Goal: Transaction & Acquisition: Purchase product/service

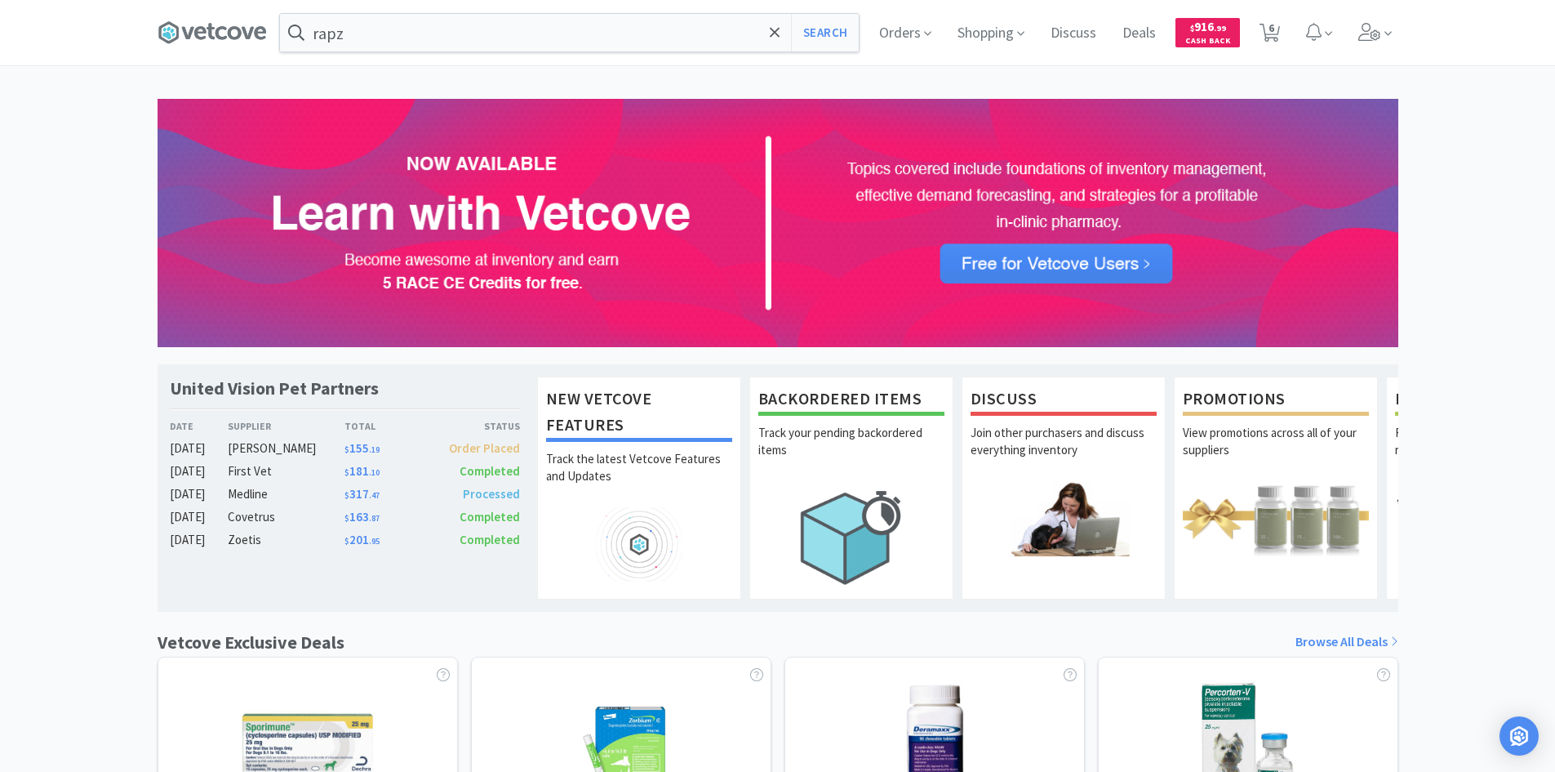
click at [53, 447] on div "United Vision Pet Partners Date Supplier Total Status [DATE] [PERSON_NAME] $ 15…" at bounding box center [777, 720] width 1555 height 1243
click at [1269, 26] on span "6" at bounding box center [1272, 27] width 6 height 65
select select "200"
select select "2"
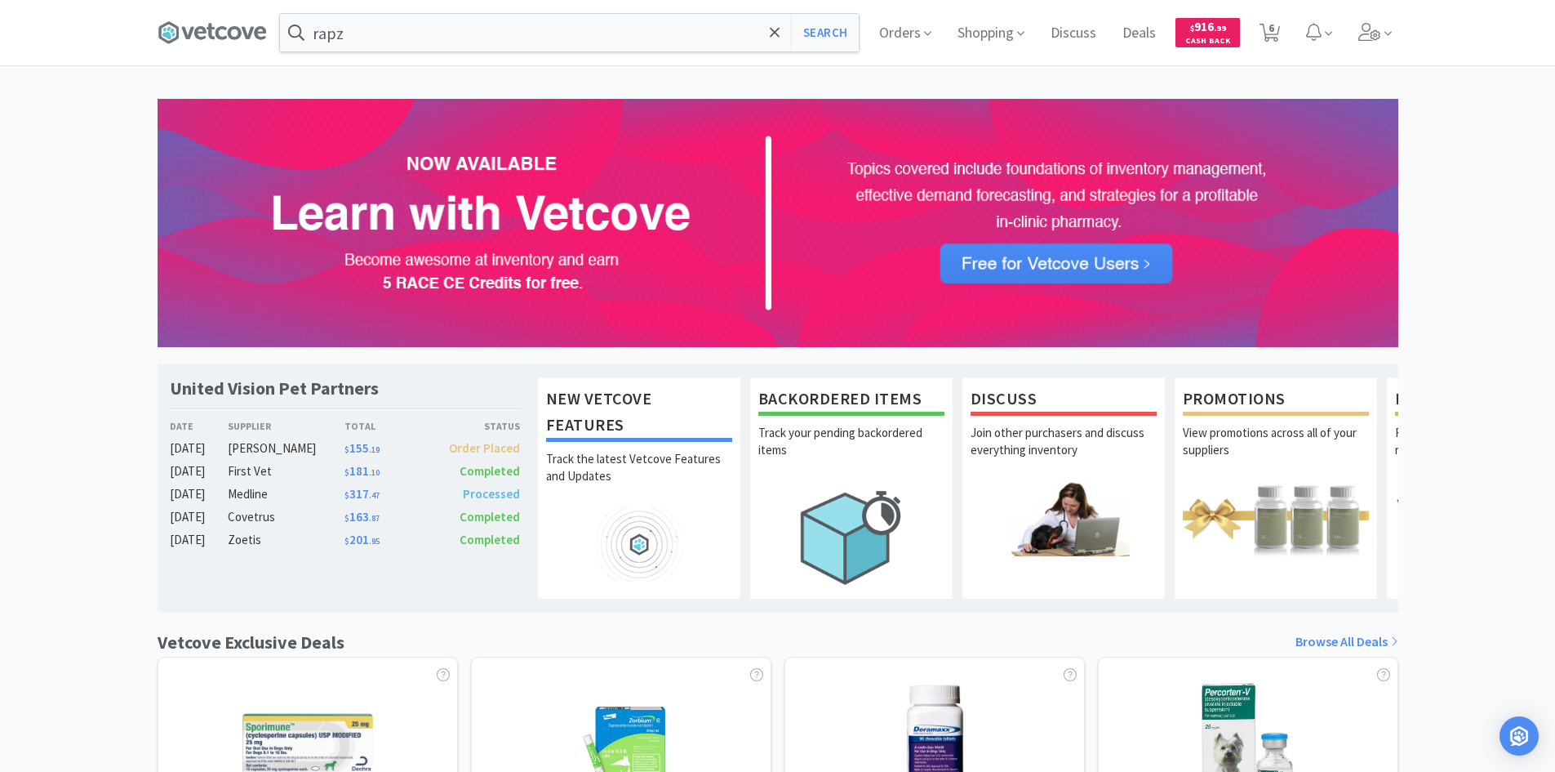
select select "2"
select select "6"
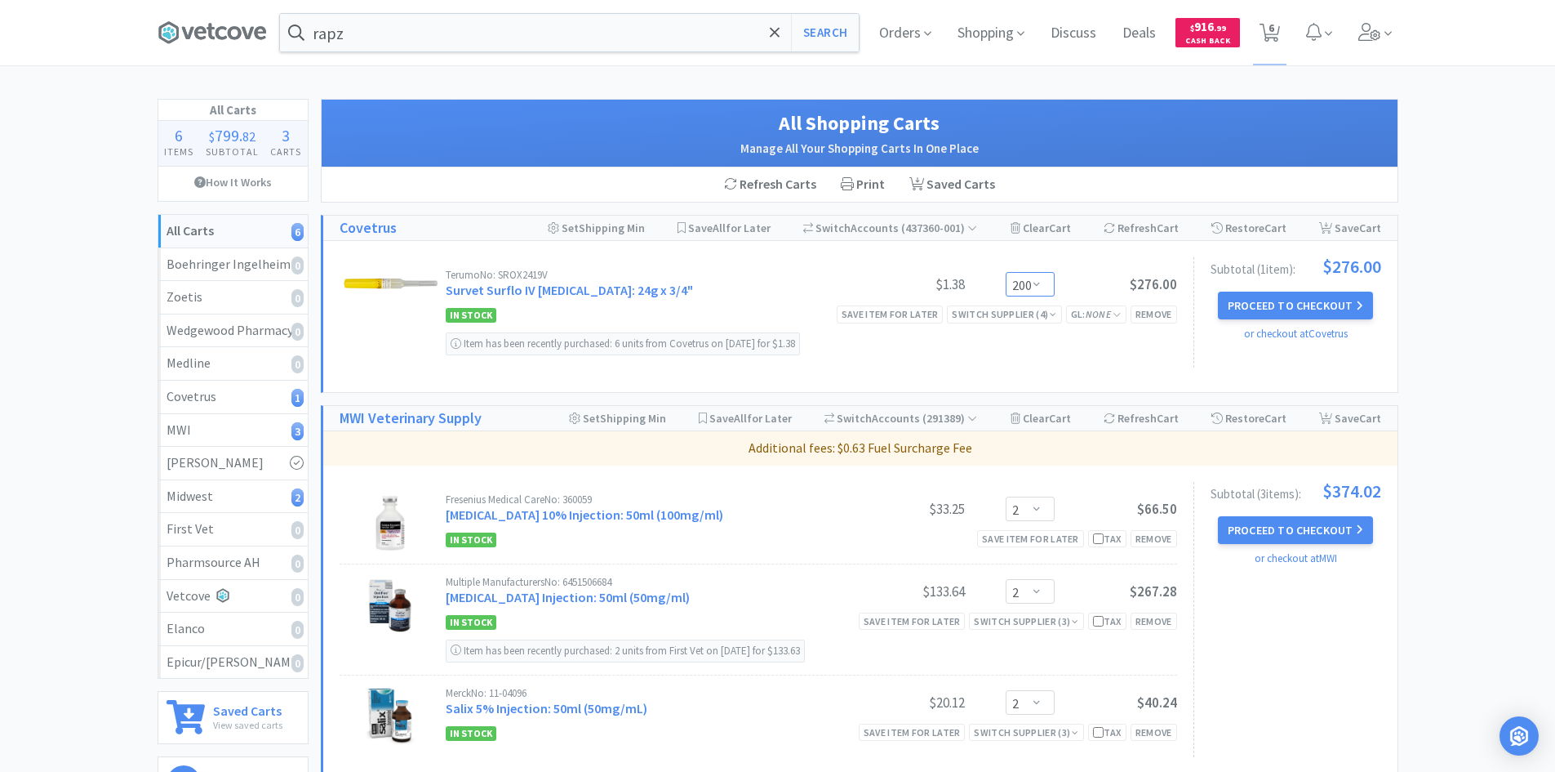
click at [1040, 279] on select "Enter Quantity 1 2 3 4 5 6 7 8 9 10 11 12 13 14 15 16 17 18 19 20 200 Enter Qua…" at bounding box center [1030, 284] width 49 height 24
type input "100"
click button "Update" at bounding box center [1080, 282] width 55 height 24
select select "100"
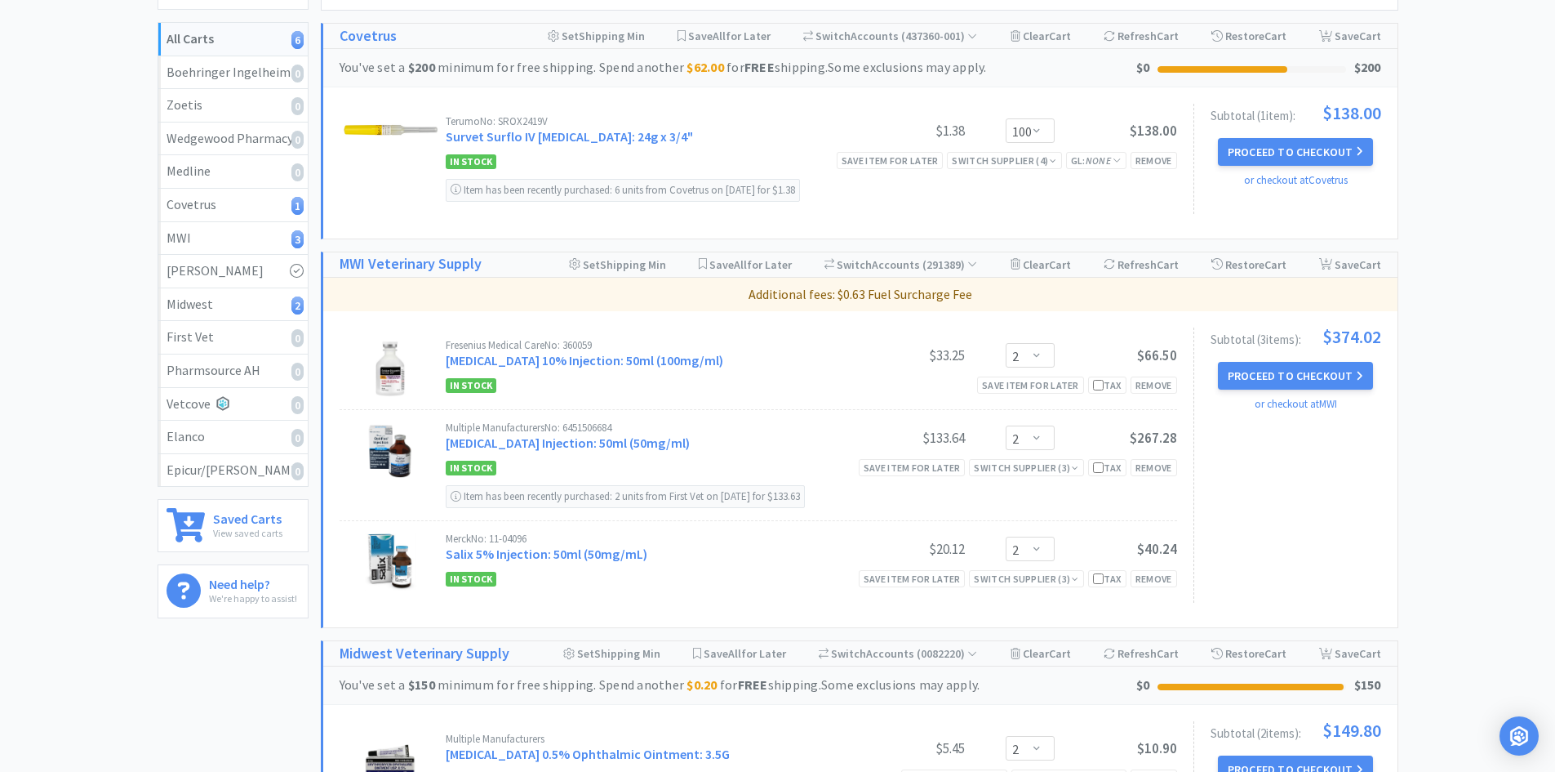
scroll to position [327, 0]
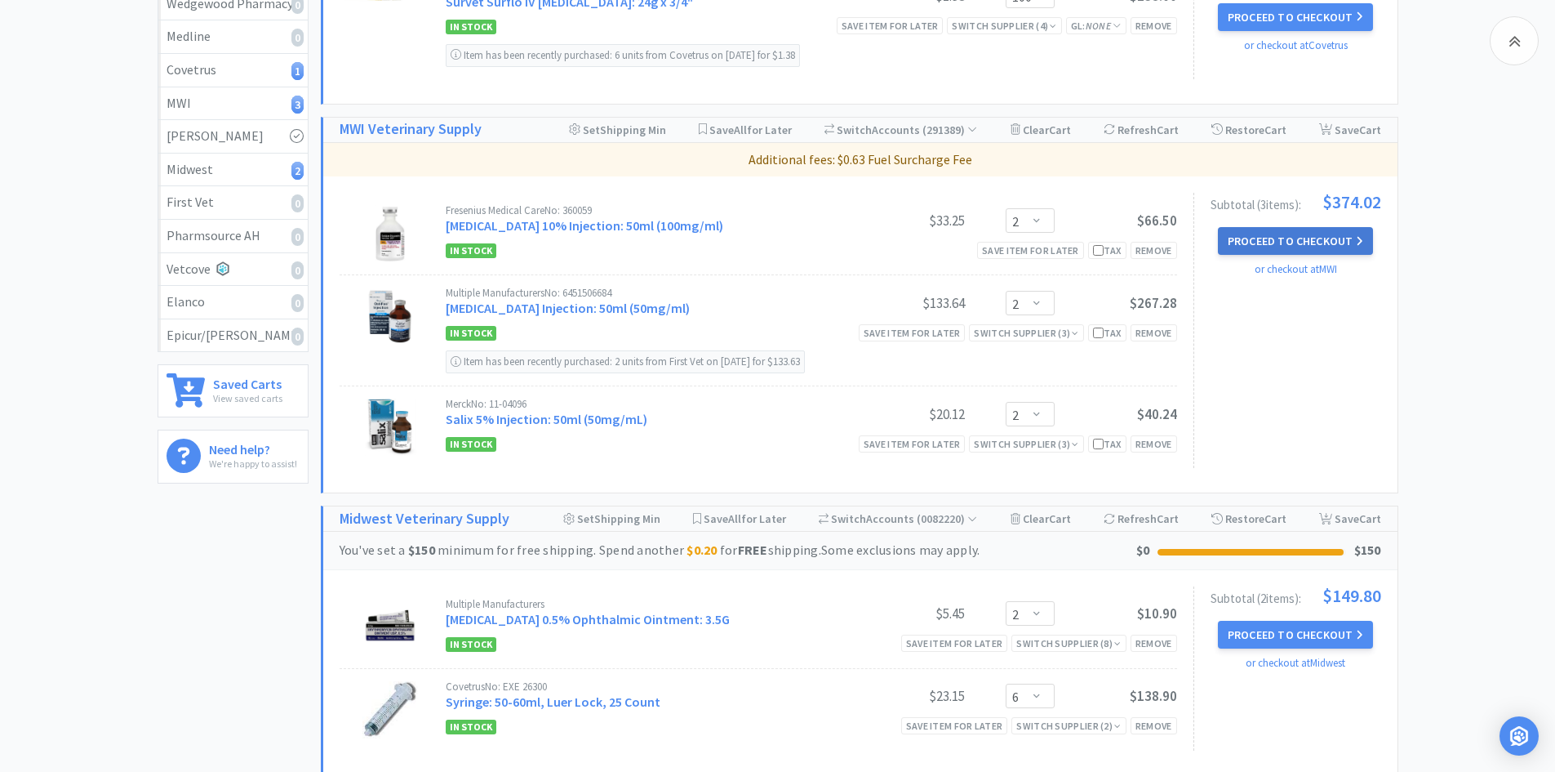
click at [1258, 242] on button "Proceed to Checkout" at bounding box center [1295, 241] width 155 height 28
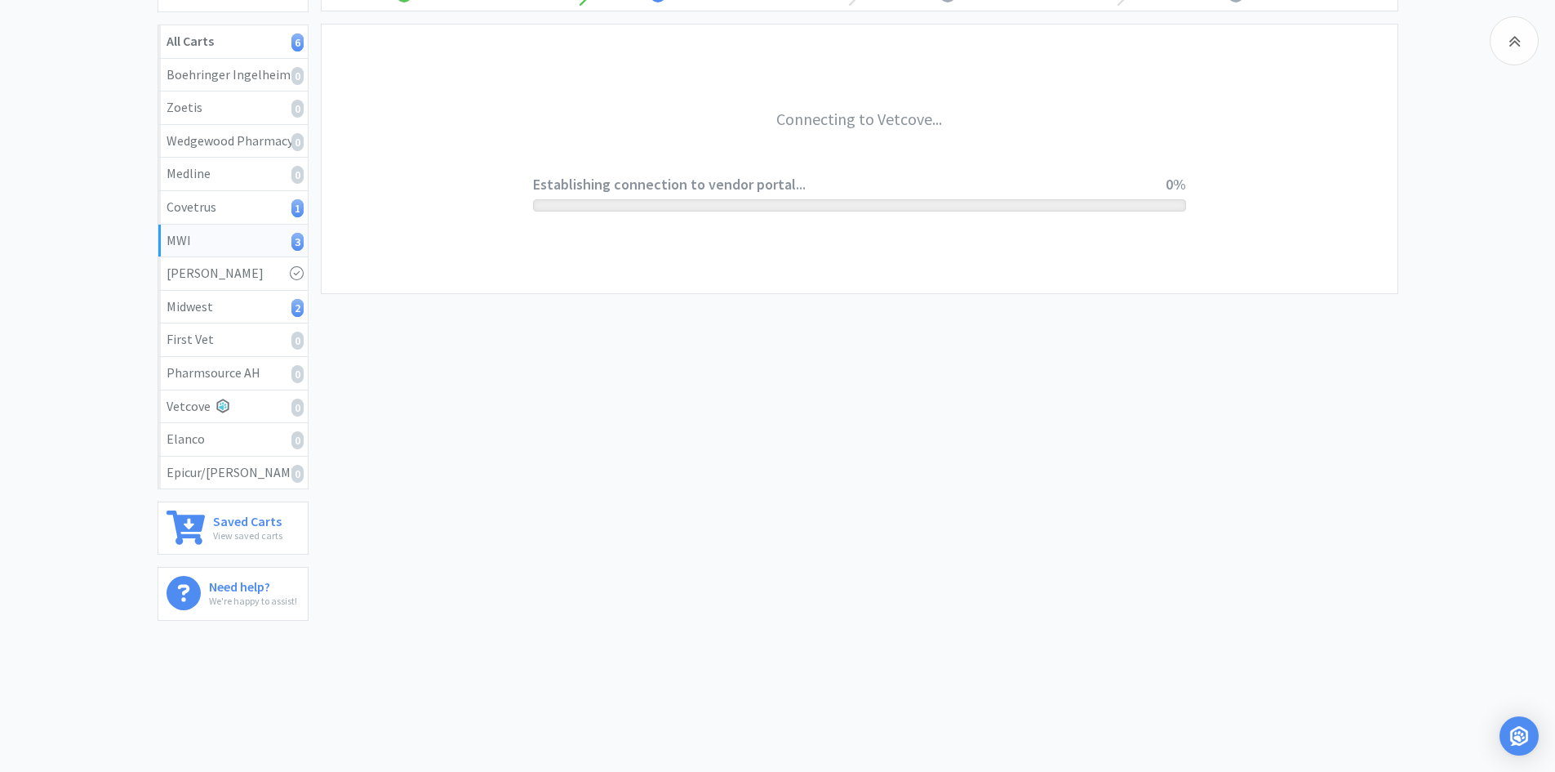
scroll to position [189, 0]
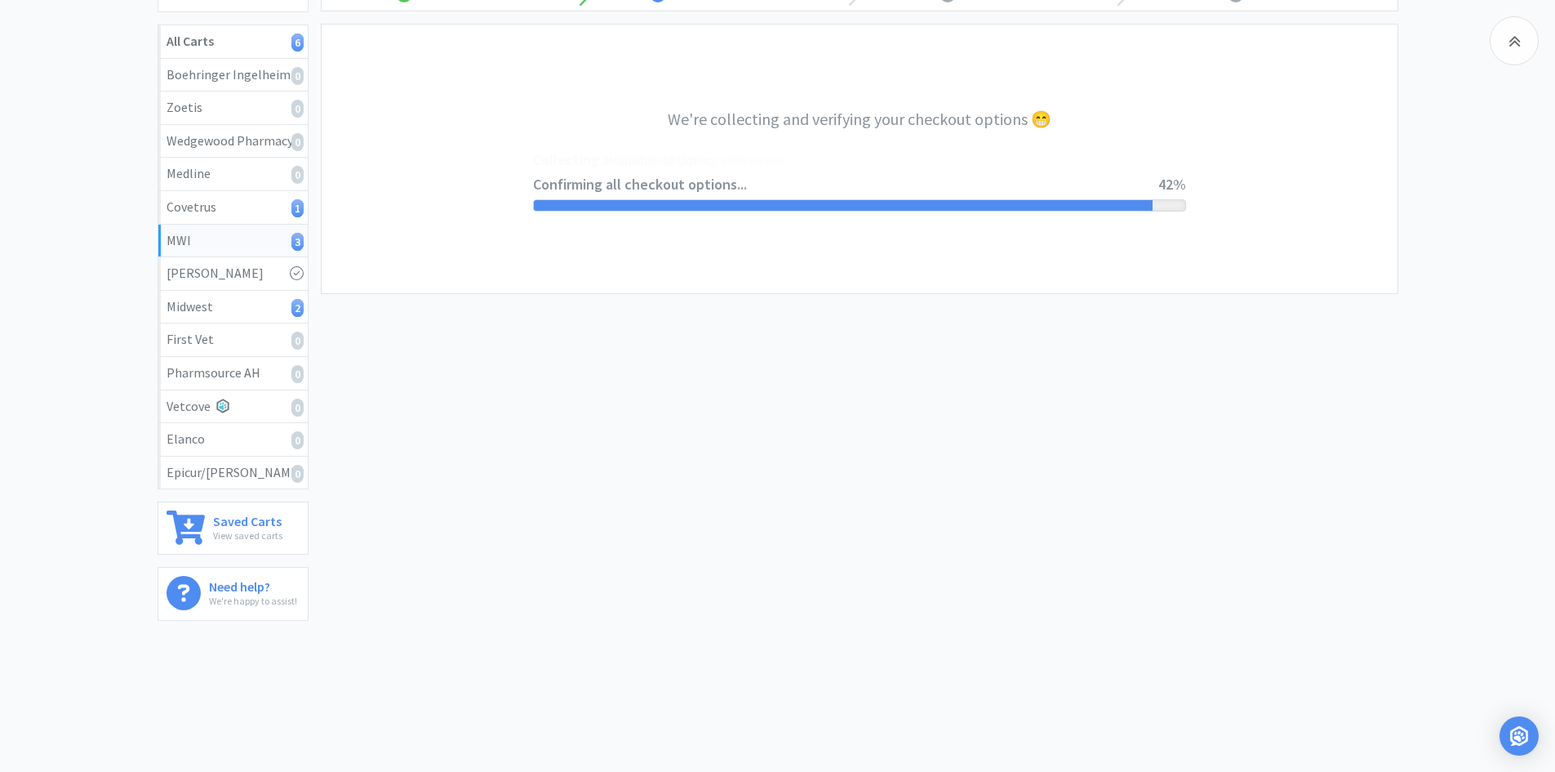
select select "STD_"
select select "FX9"
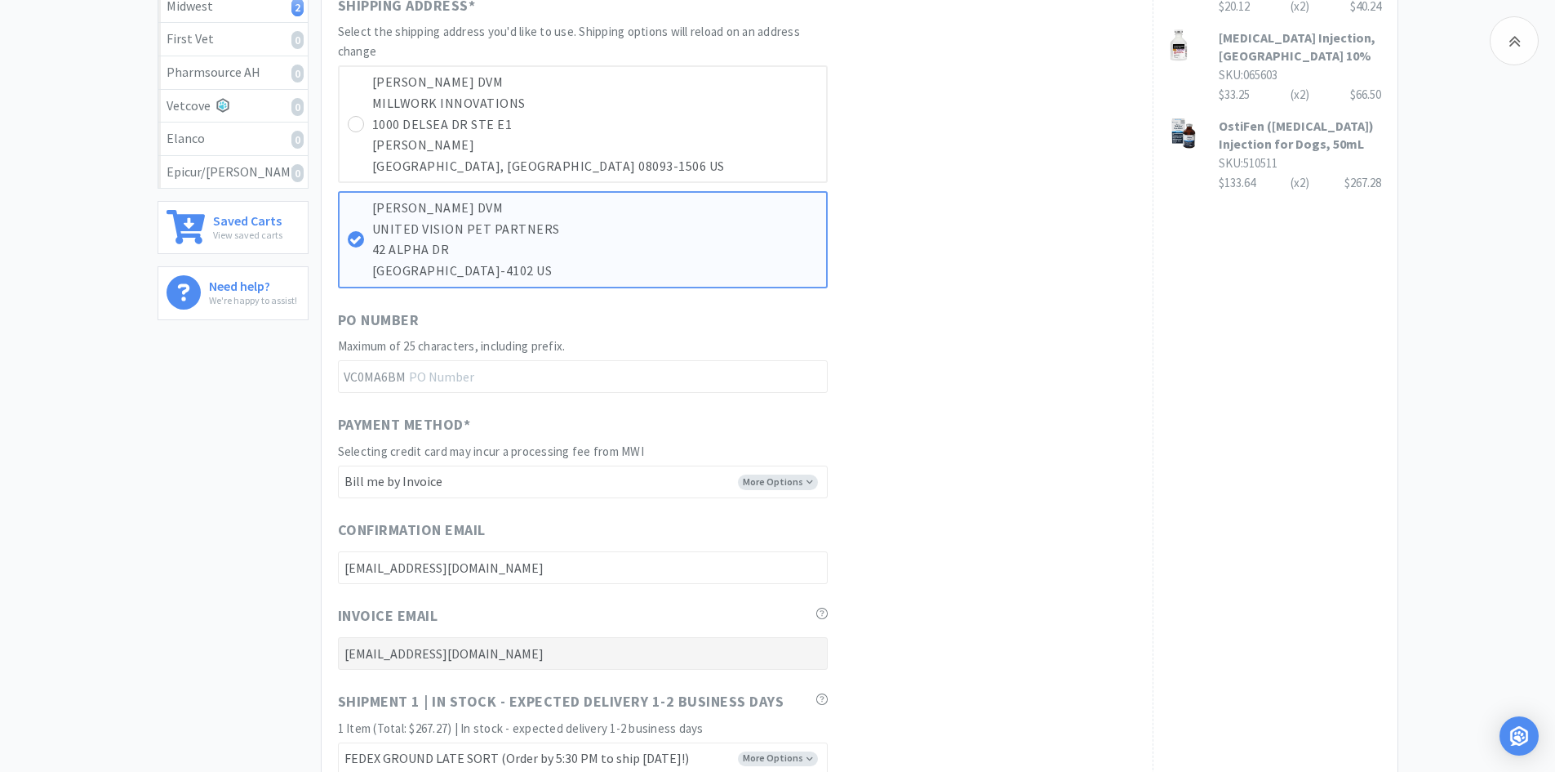
scroll to position [898, 0]
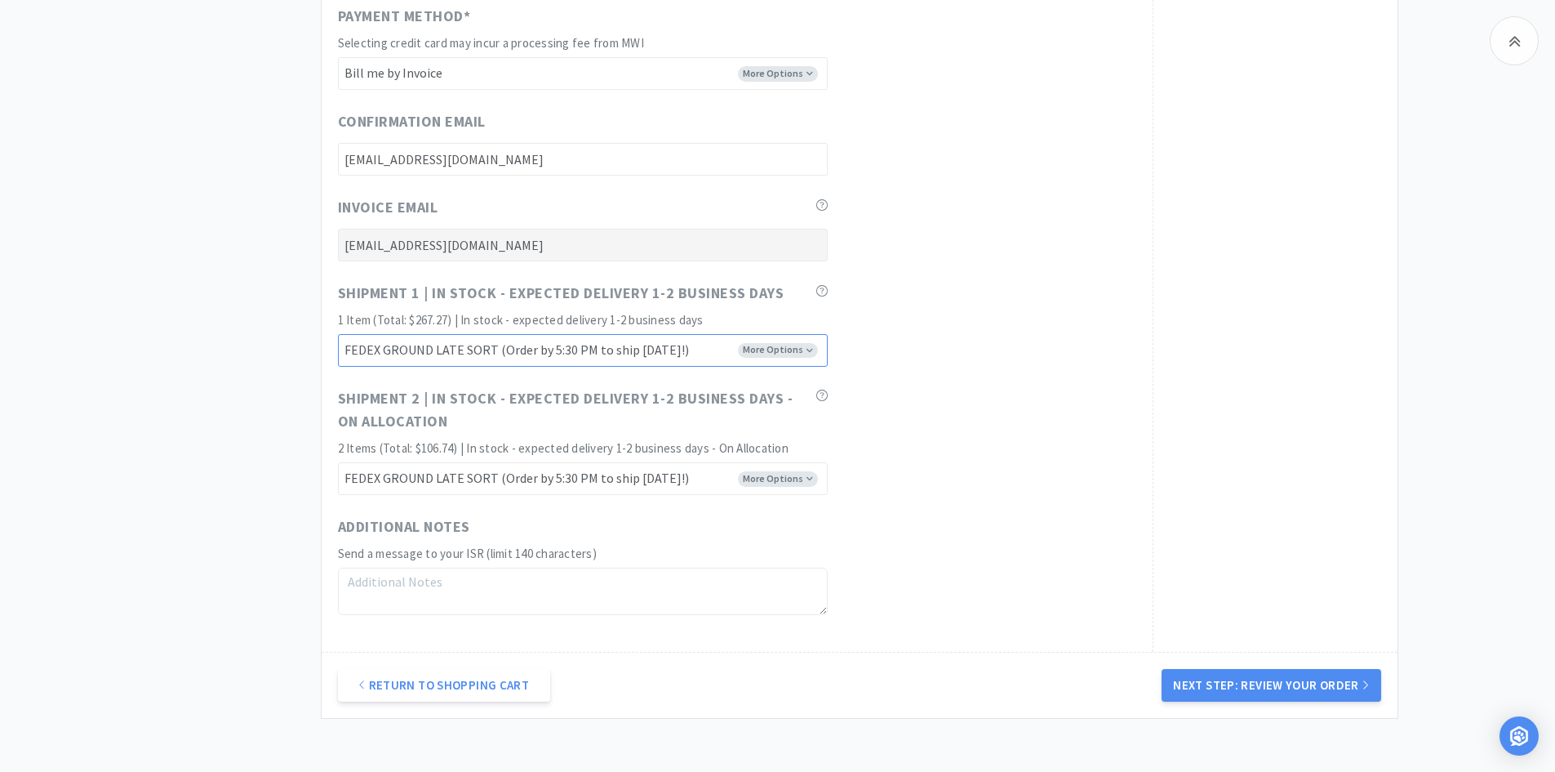
click at [818, 345] on select "FEDEX GROUND EARLY SORT (Order by 5:00 PM to ship [DATE]!) FEDEX GROUND LATE SO…" at bounding box center [583, 350] width 490 height 33
select select "FX8"
click at [338, 334] on select "FEDEX GROUND EARLY SORT (Order by 5:00 PM to ship [DATE]!) FEDEX GROUND LATE SO…" at bounding box center [583, 350] width 490 height 33
click at [794, 466] on select "FEDEX GROUND EARLY SORT (Order by 5:00 PM to ship [DATE]!) FEDEX GROUND LATE SO…" at bounding box center [583, 478] width 490 height 33
select select "FX8"
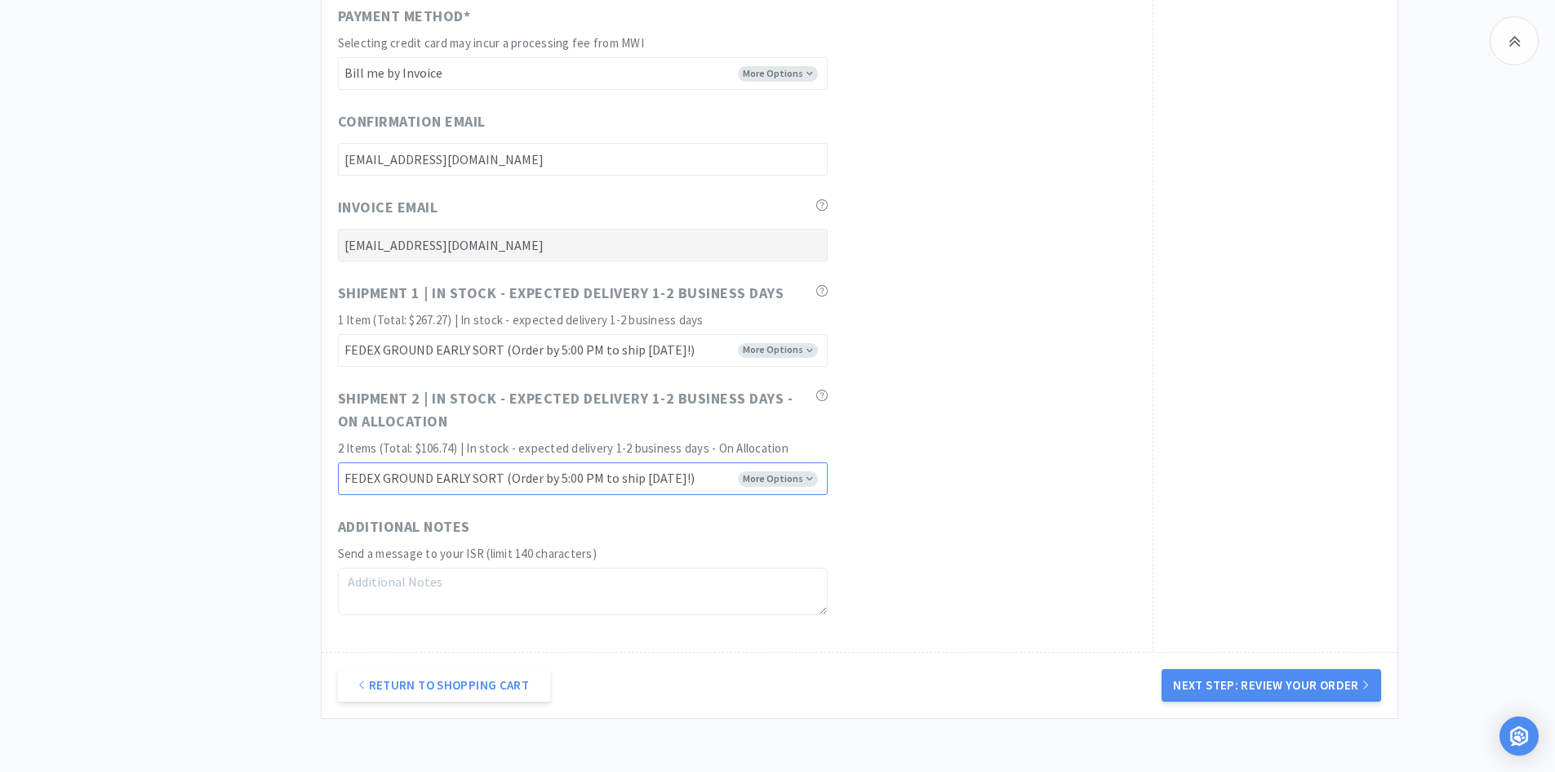
click at [338, 462] on select "FEDEX GROUND EARLY SORT (Order by 5:00 PM to ship [DATE]!) FEDEX GROUND LATE SO…" at bounding box center [583, 478] width 490 height 33
click at [1040, 456] on div "Shipment 2 | In stock - expected delivery 1-2 business days - On Allocation 2 I…" at bounding box center [737, 441] width 798 height 109
click at [1203, 686] on button "Next Step: Review Your Order" at bounding box center [1271, 685] width 219 height 33
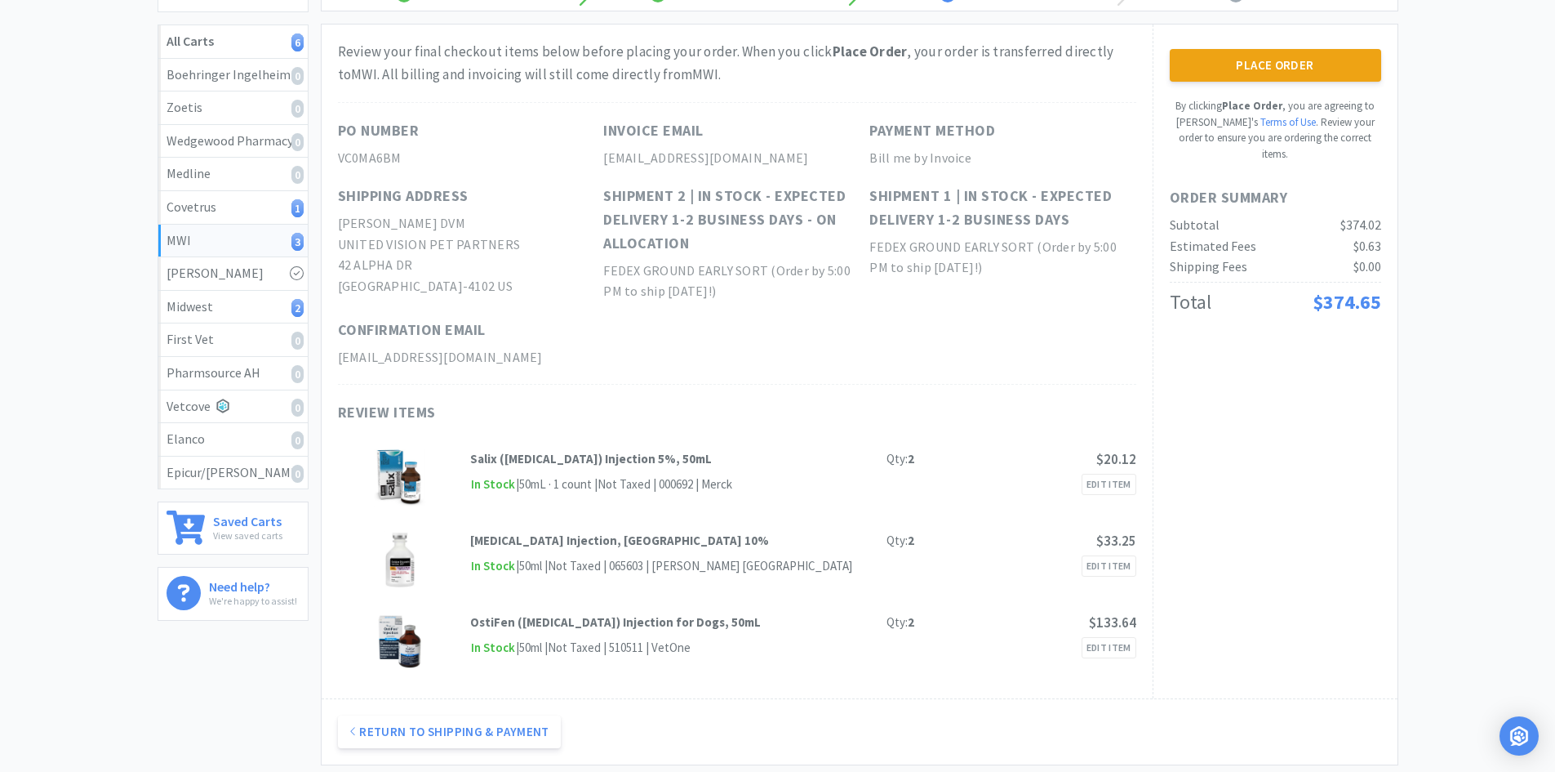
scroll to position [0, 0]
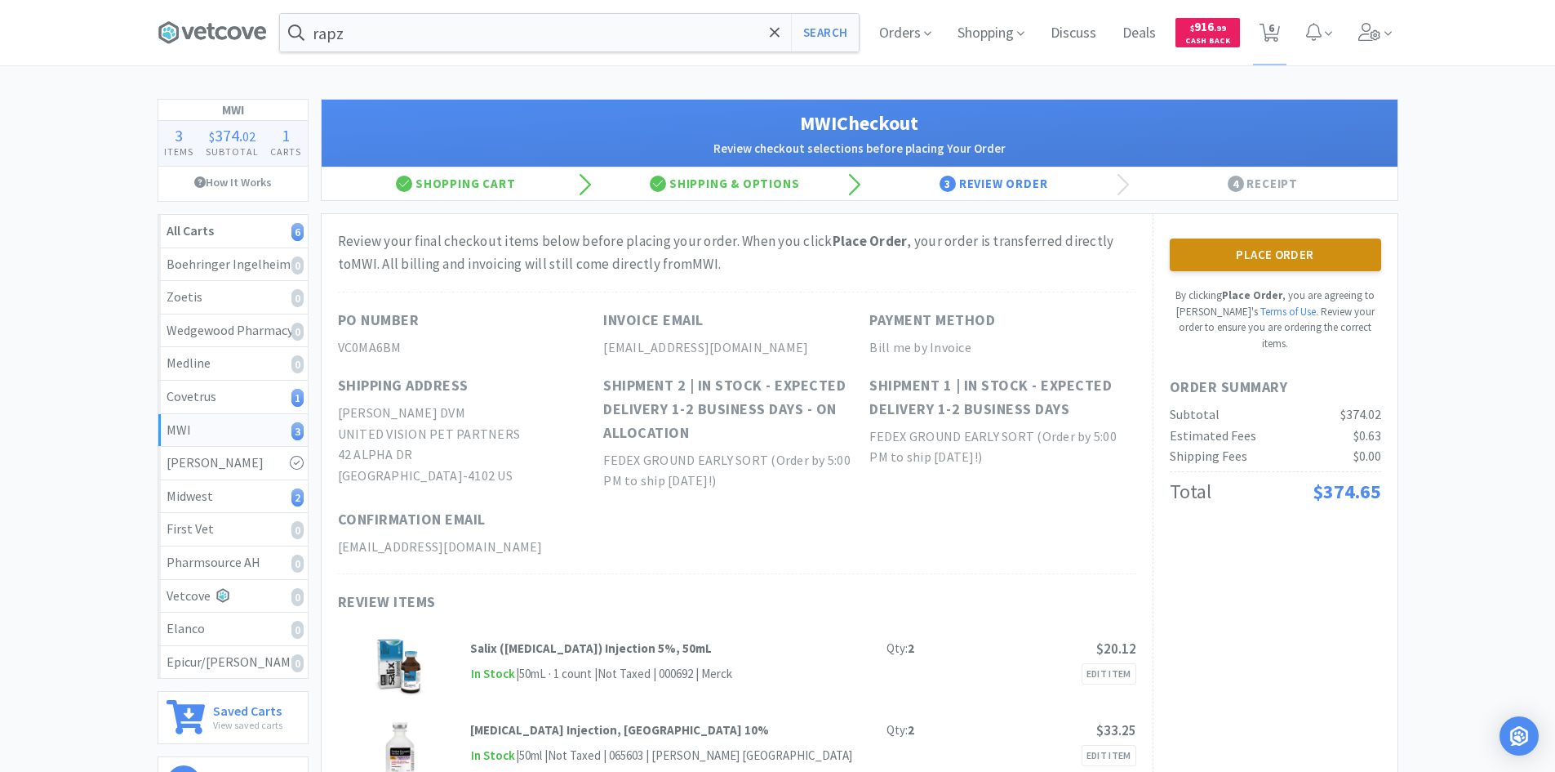
click at [1208, 256] on button "Place Order" at bounding box center [1275, 254] width 211 height 33
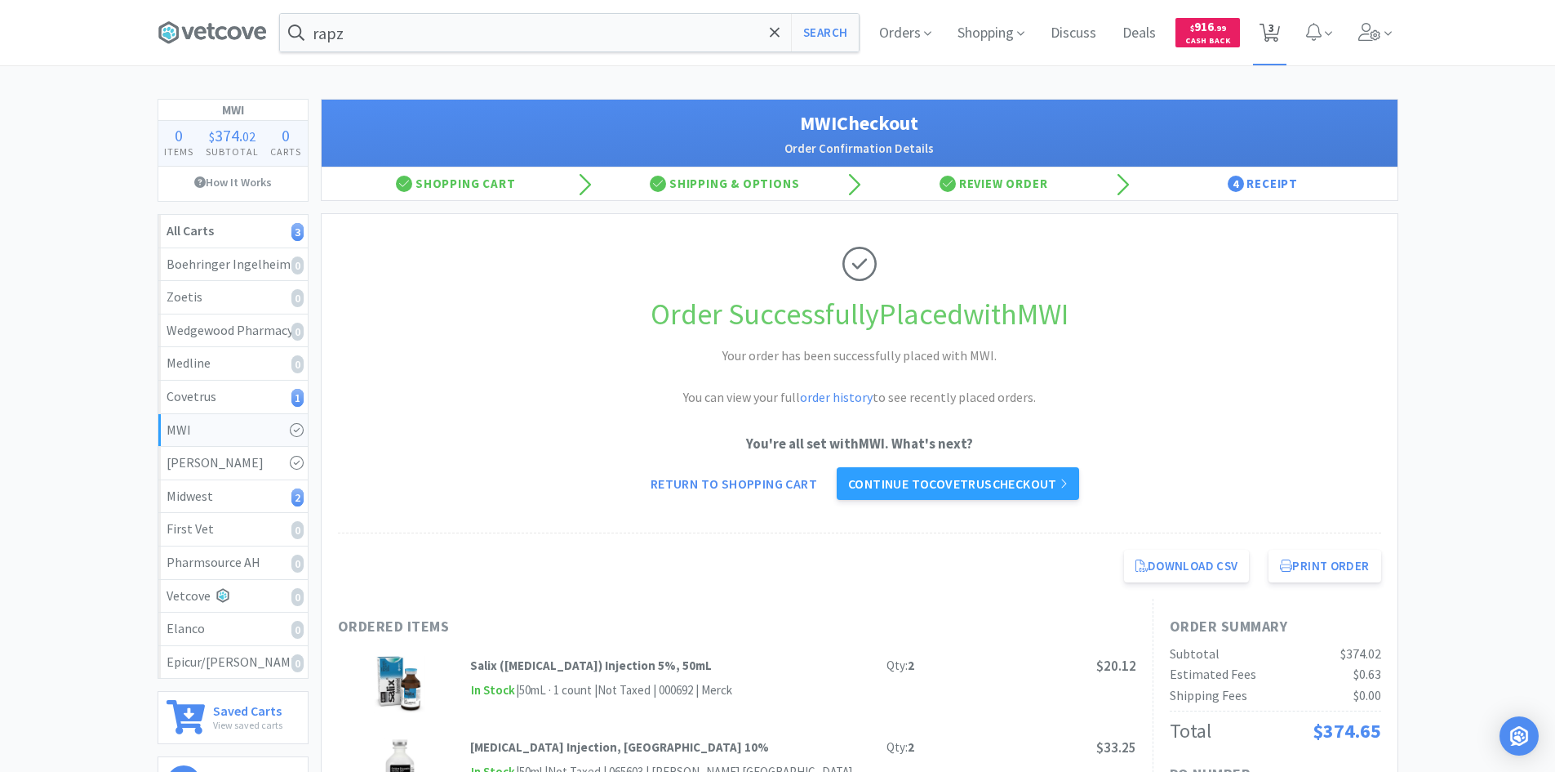
click at [1261, 24] on icon at bounding box center [1270, 33] width 20 height 18
select select "100"
select select "2"
select select "6"
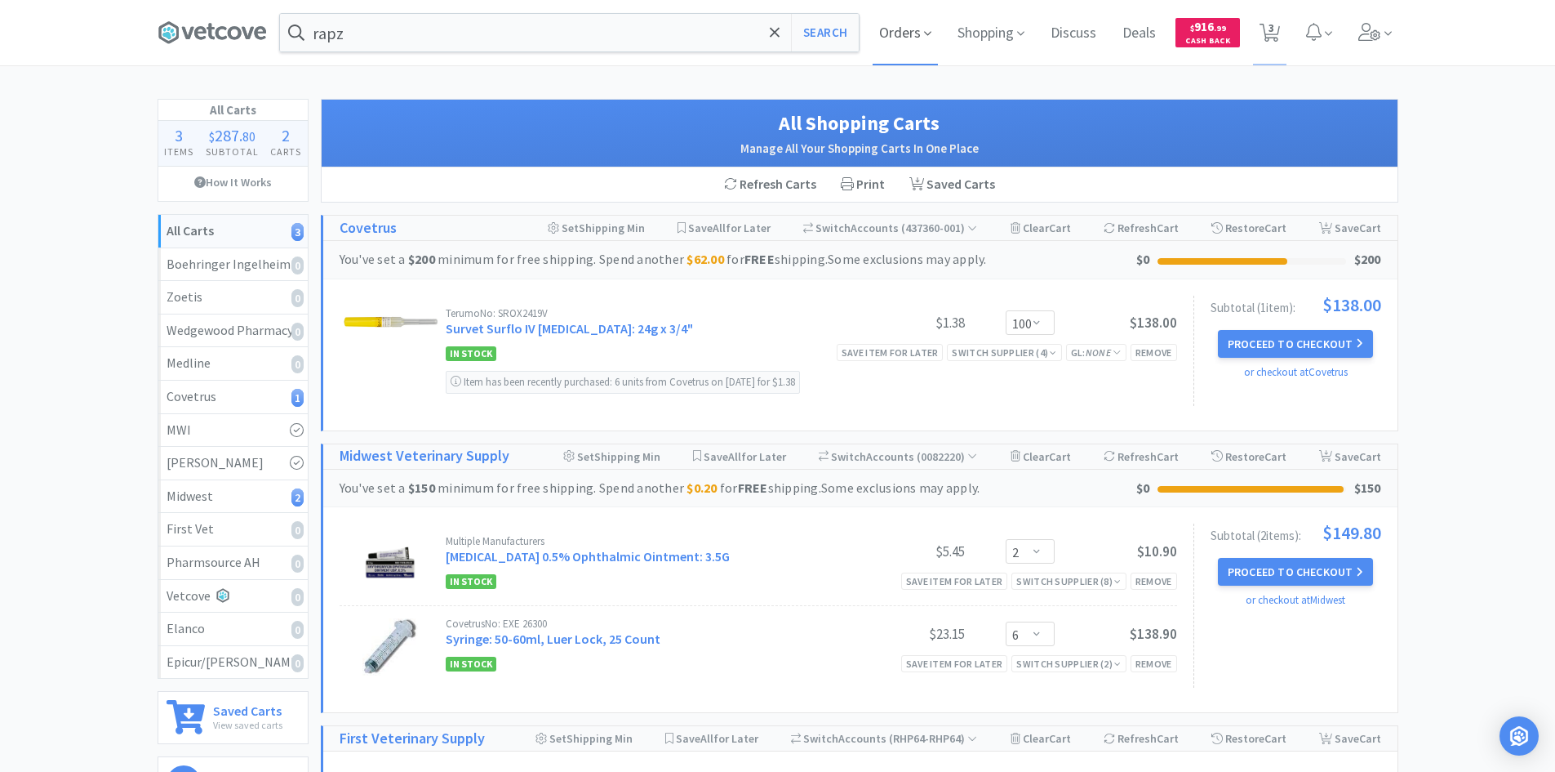
click at [896, 22] on span "Orders" at bounding box center [905, 32] width 65 height 65
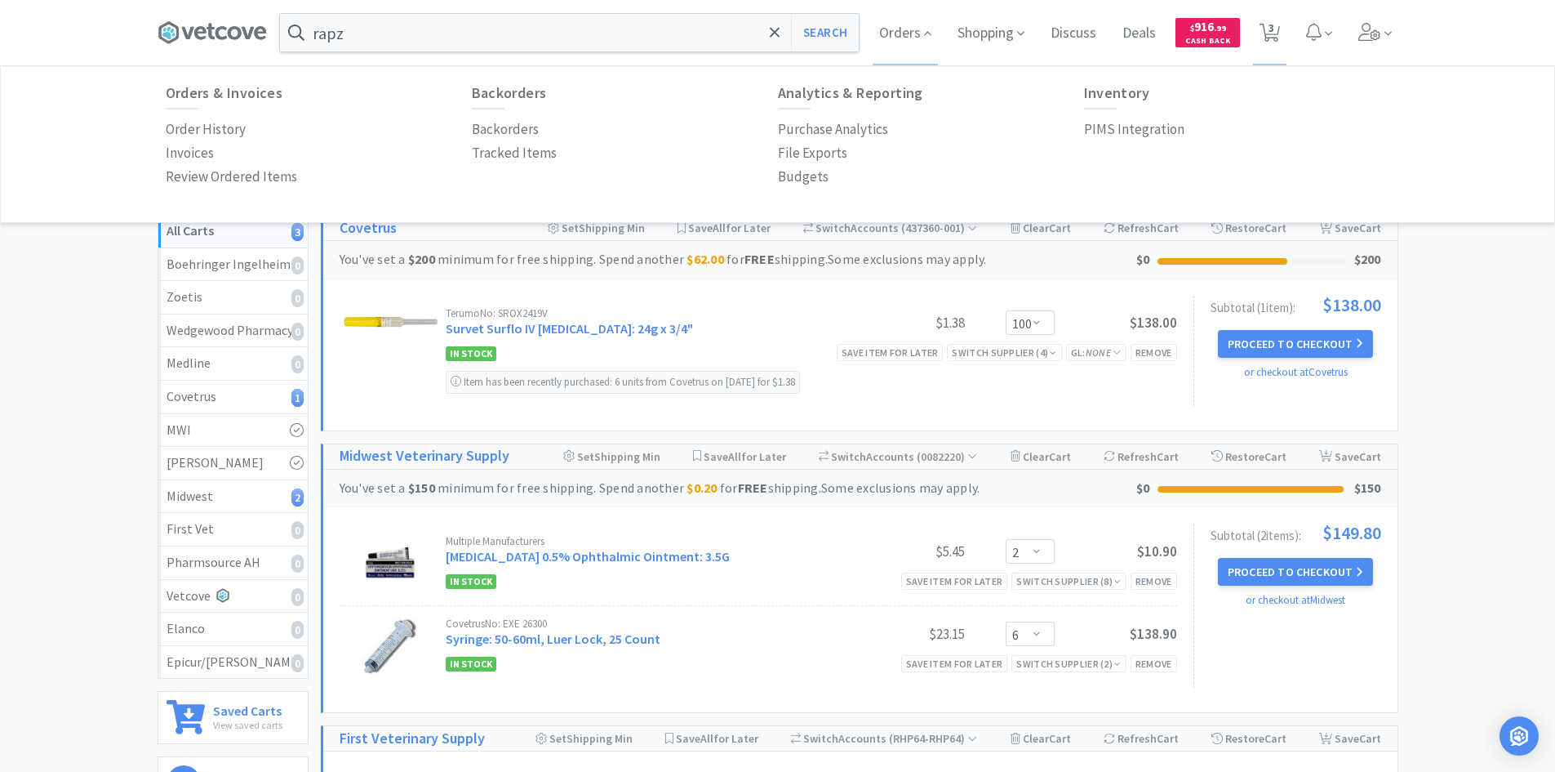
click at [215, 123] on p "Order History" at bounding box center [206, 129] width 80 height 22
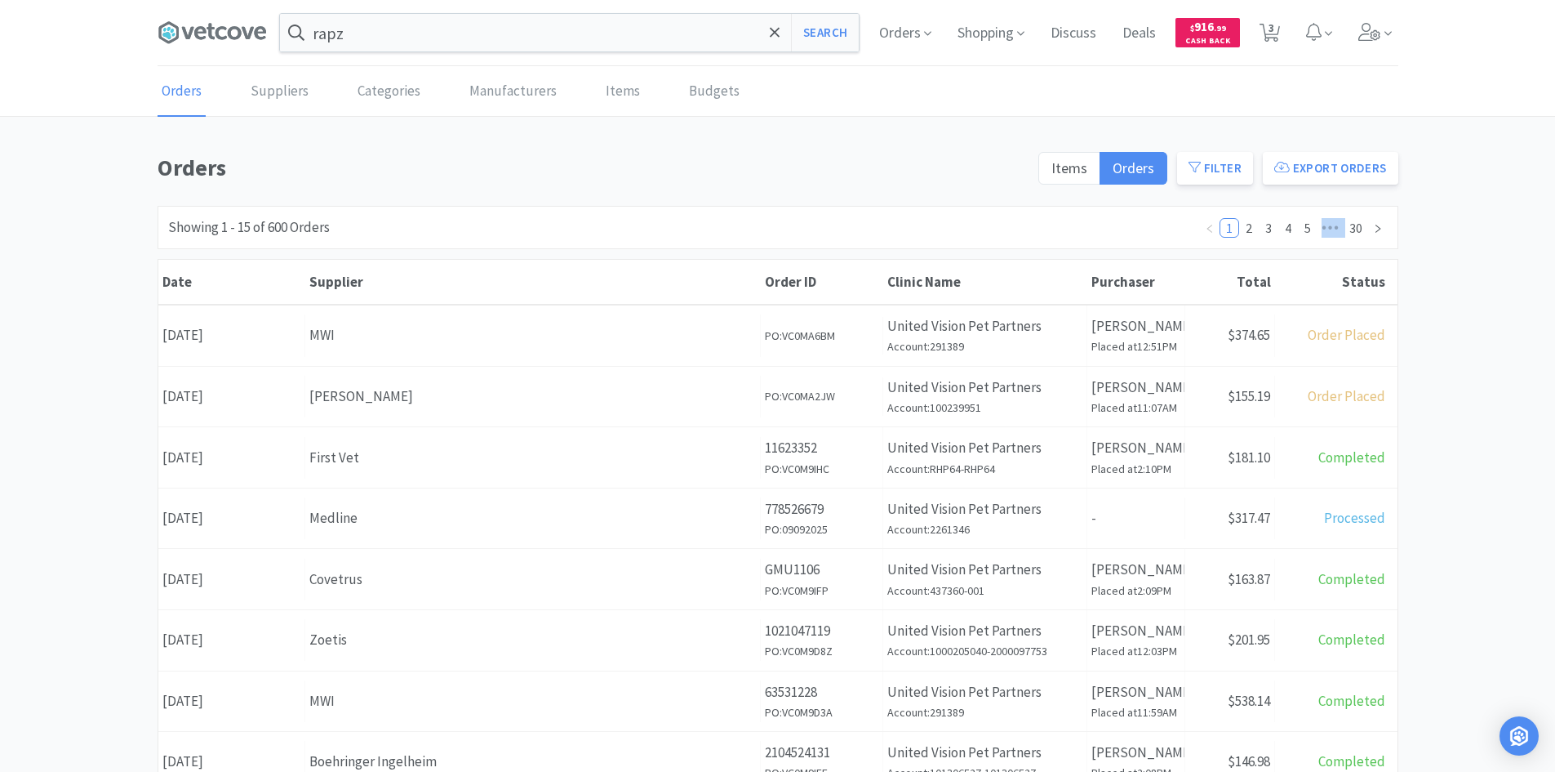
drag, startPoint x: 1045, startPoint y: 271, endPoint x: 1044, endPoint y: 307, distance: 35.9
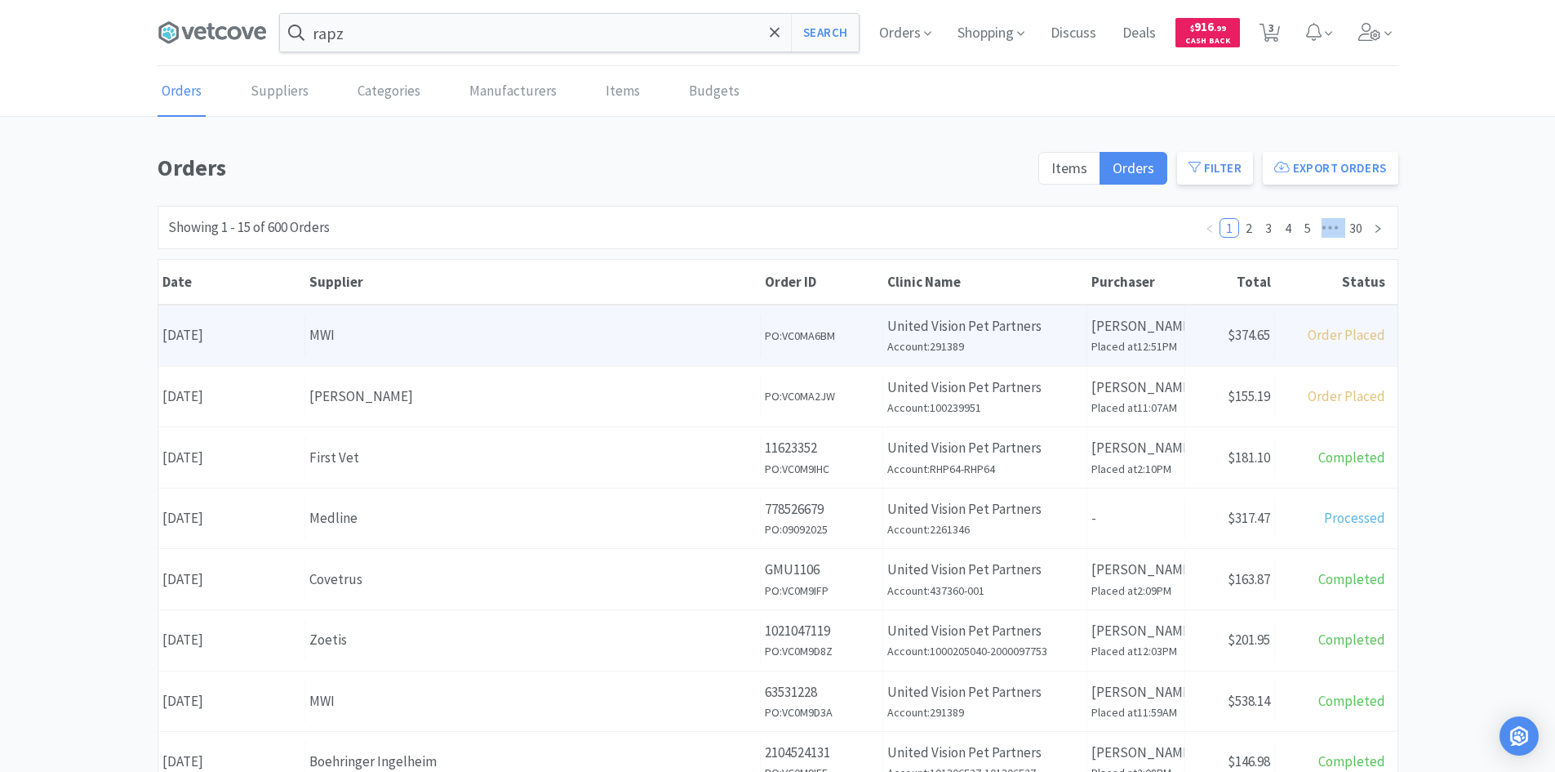
click at [1045, 296] on div "Orders Items Orders Filter Export Orders Filters Filter Suppliers All Suppliers…" at bounding box center [778, 712] width 1241 height 1127
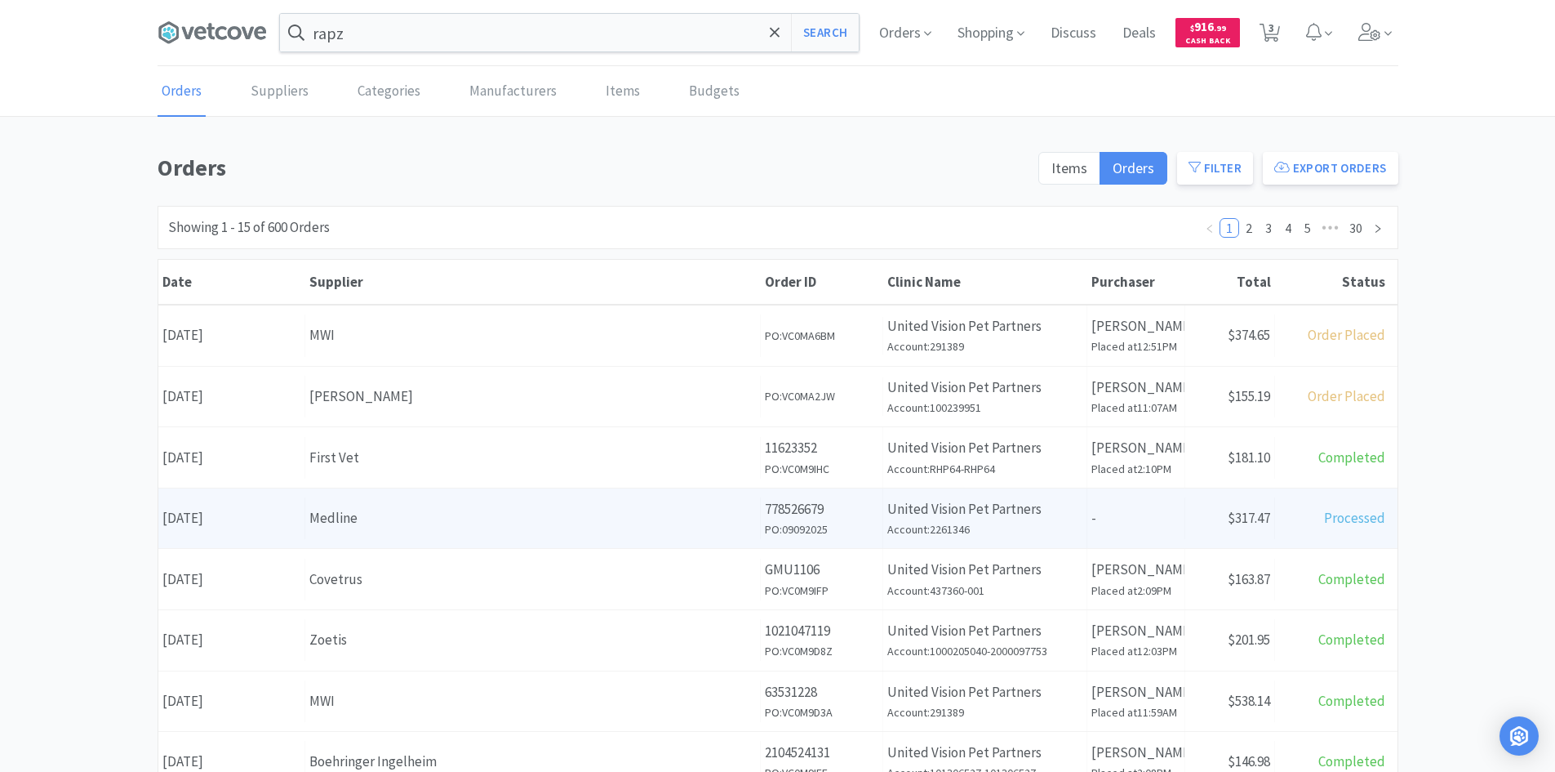
click at [1011, 514] on p "United Vision Pet Partners" at bounding box center [984, 509] width 195 height 22
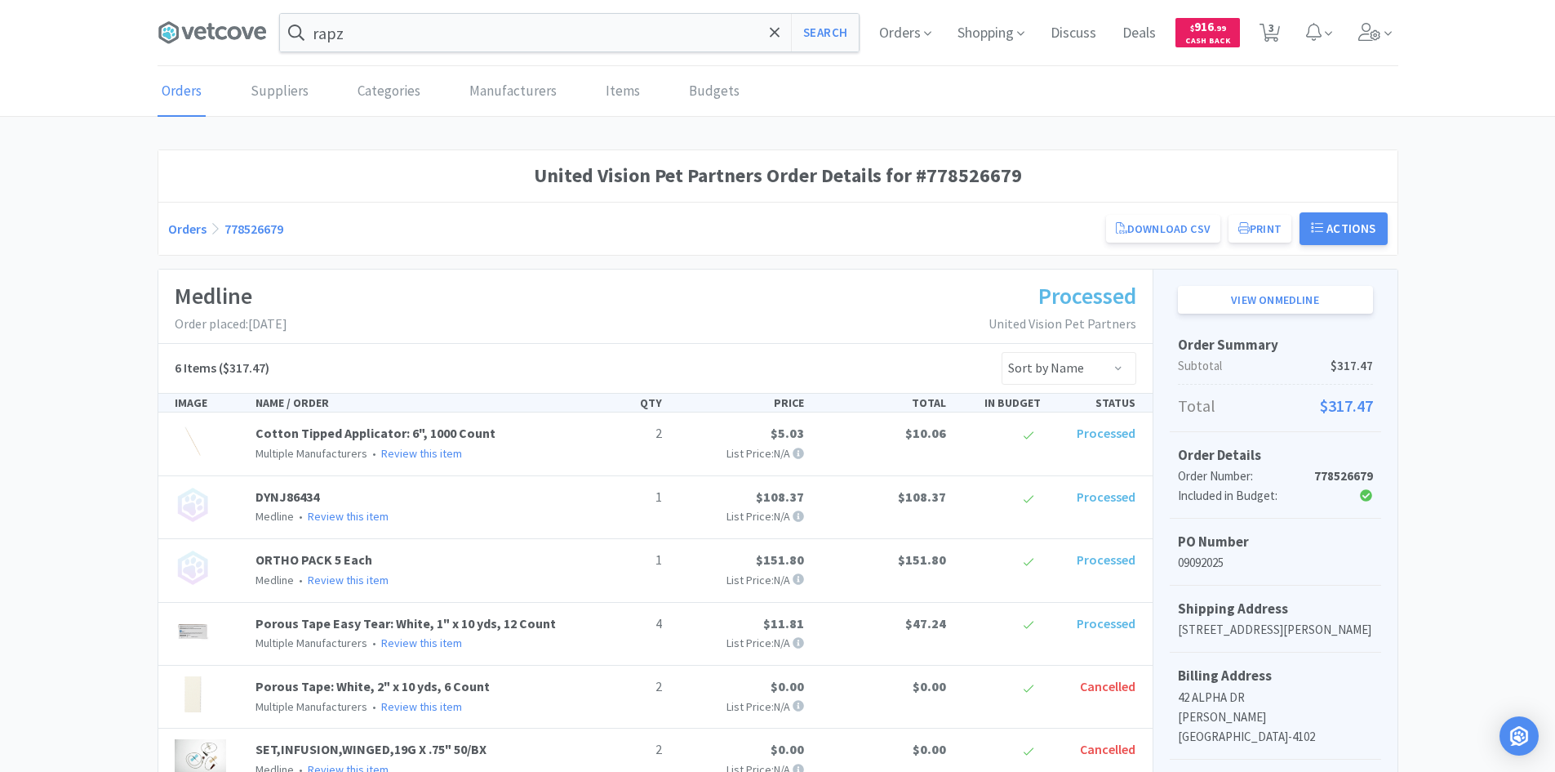
click at [644, 303] on div "Medline Order placed: [DATE] Processed United Vision Pet Partners" at bounding box center [655, 306] width 994 height 74
click at [559, 304] on div "Medline Order placed: [DATE] Processed United Vision Pet Partners" at bounding box center [655, 306] width 994 height 74
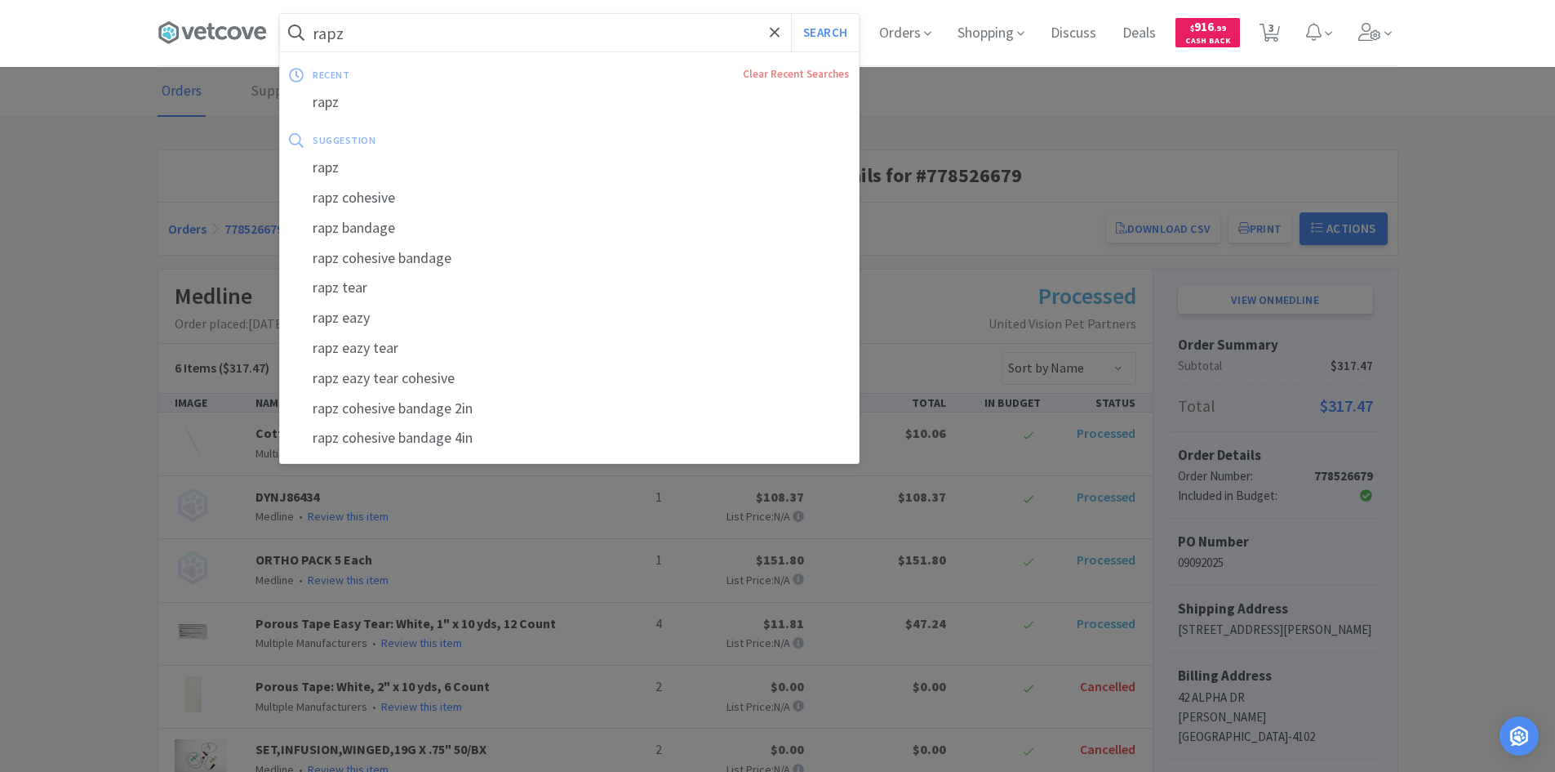
click at [502, 38] on input "rapz" at bounding box center [569, 33] width 579 height 38
click at [32, 157] on div at bounding box center [777, 386] width 1555 height 772
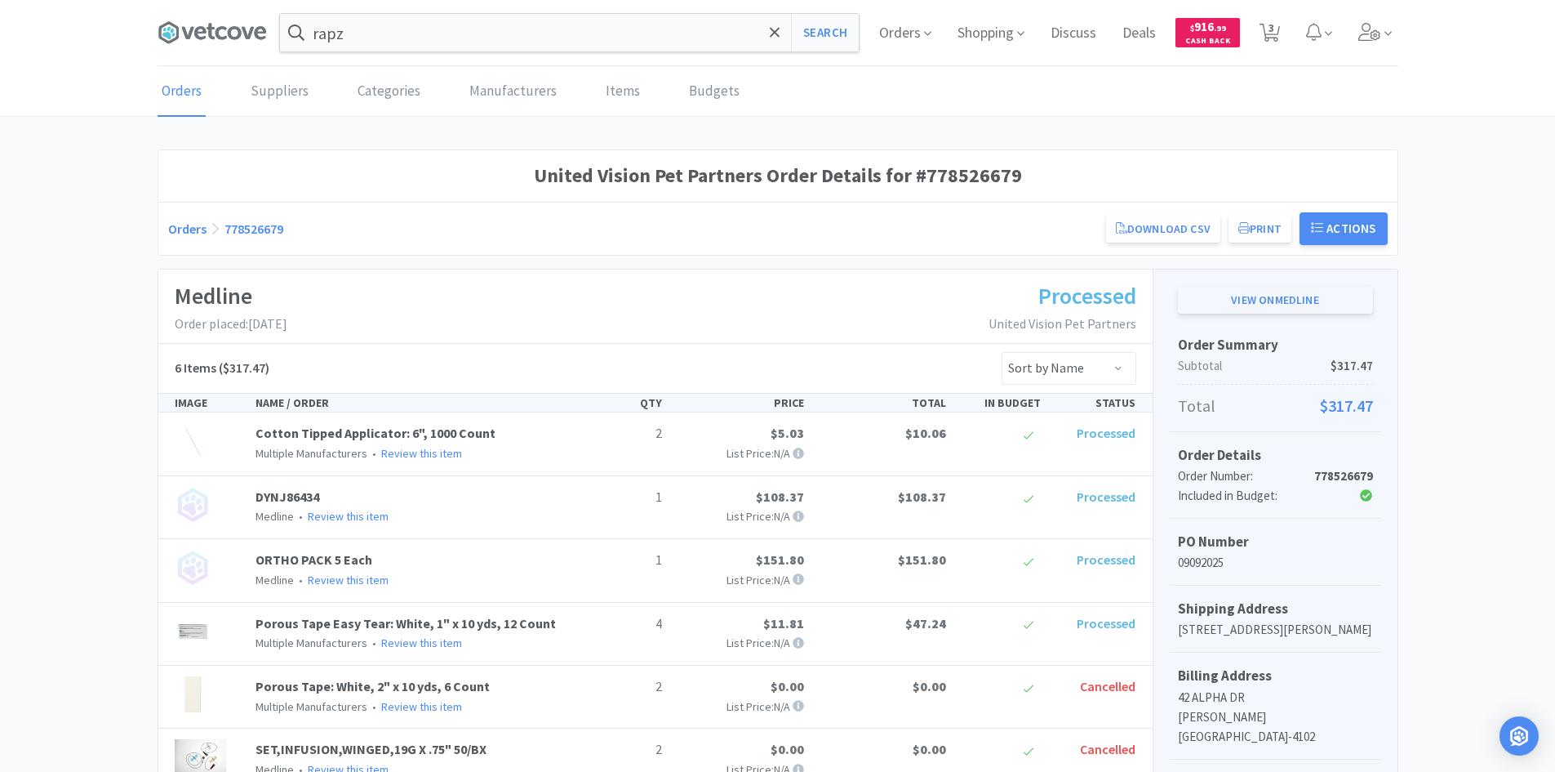
click at [1231, 306] on link "View on Medline" at bounding box center [1275, 300] width 195 height 28
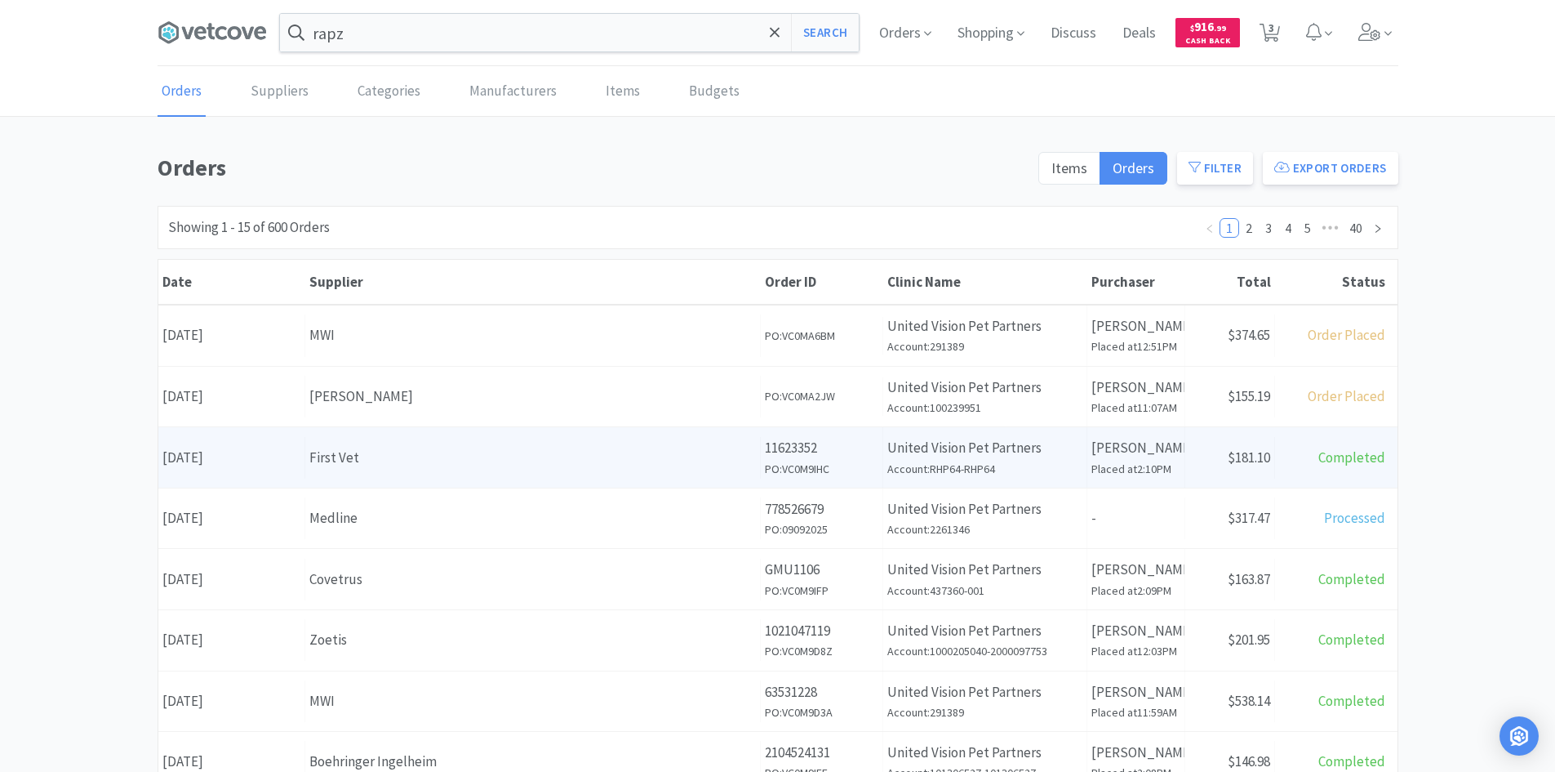
click at [687, 451] on div "First Vet" at bounding box center [532, 458] width 447 height 22
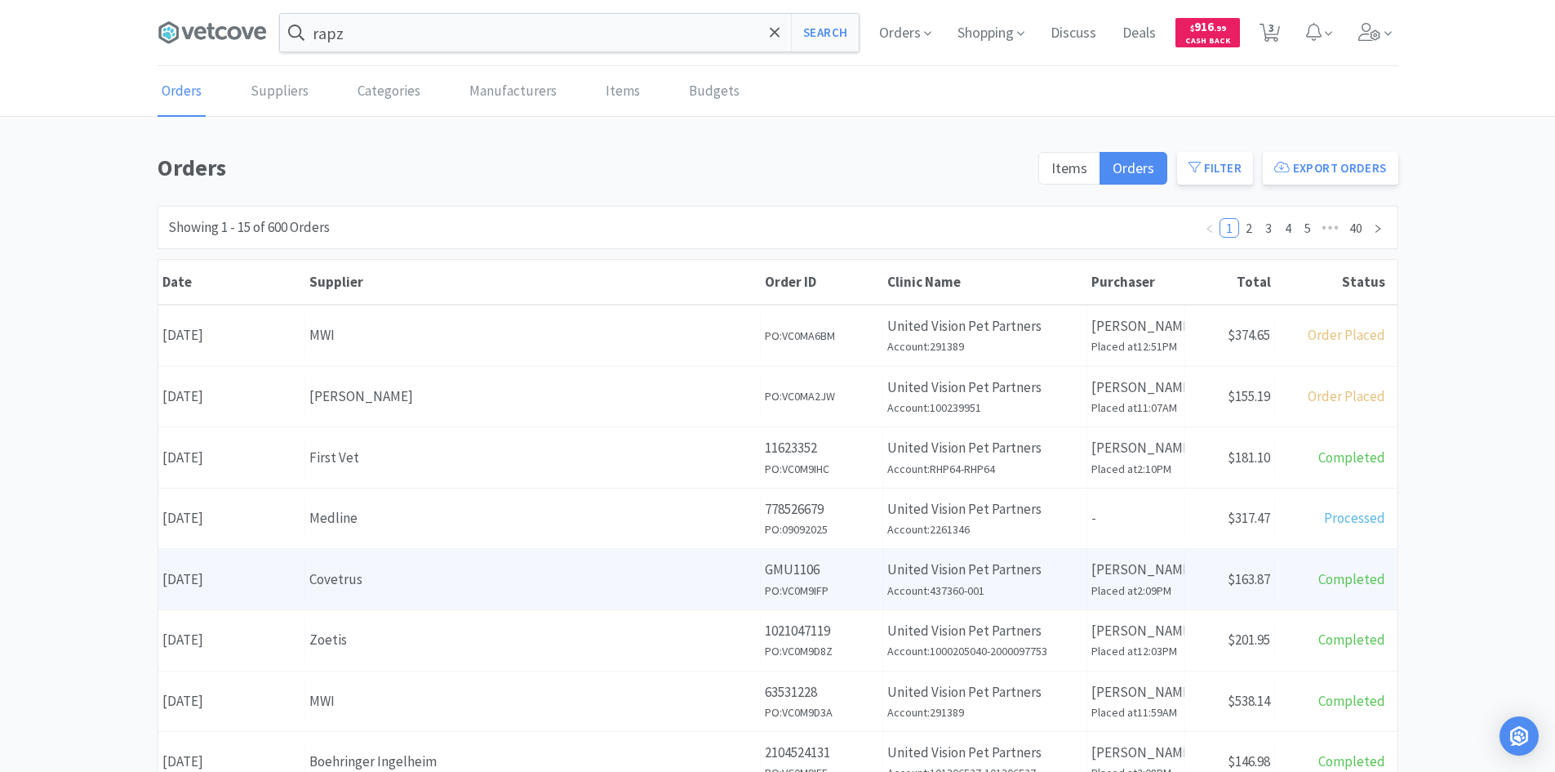
click at [643, 581] on div "Covetrus" at bounding box center [532, 579] width 447 height 22
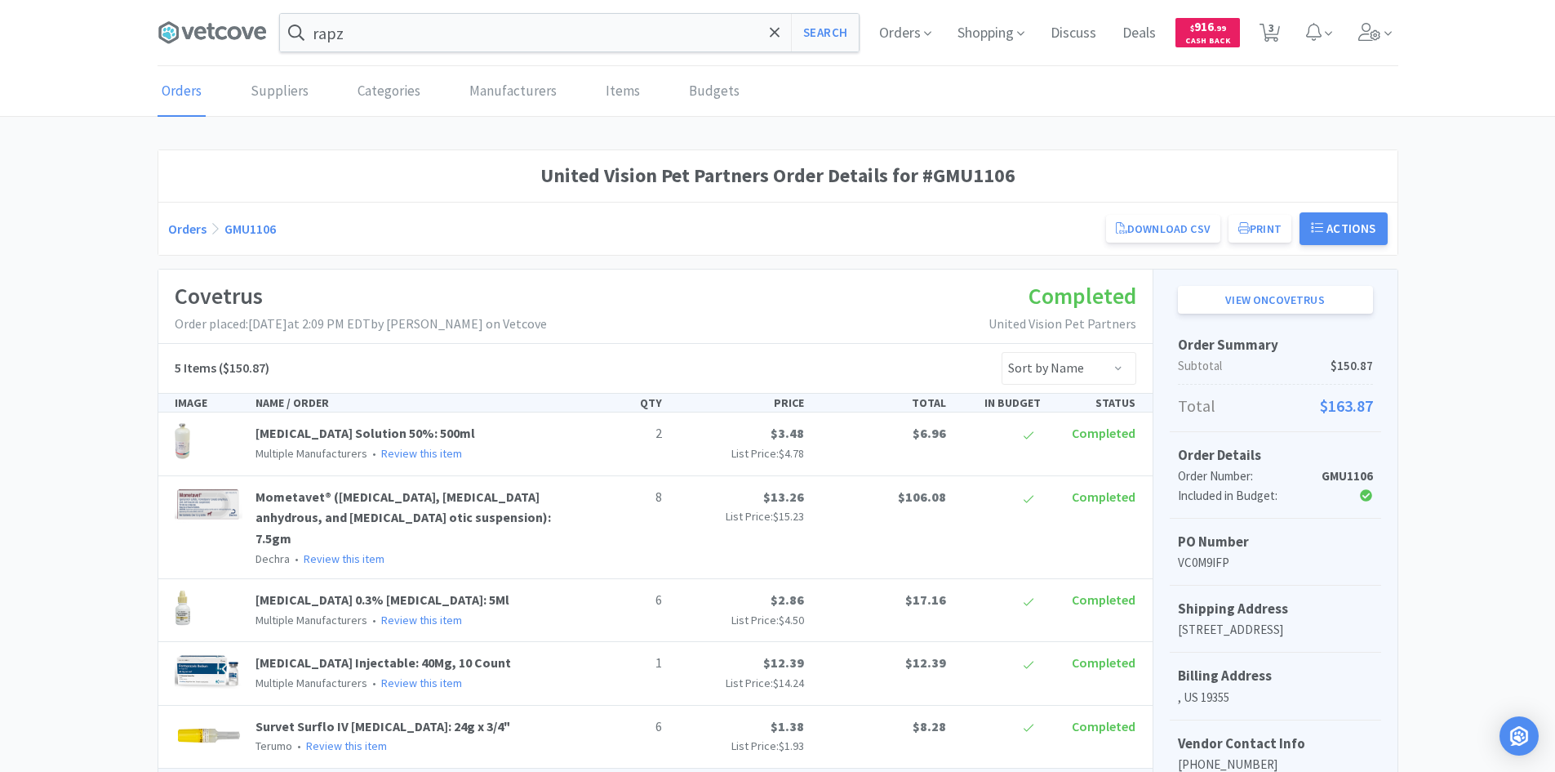
scroll to position [180, 0]
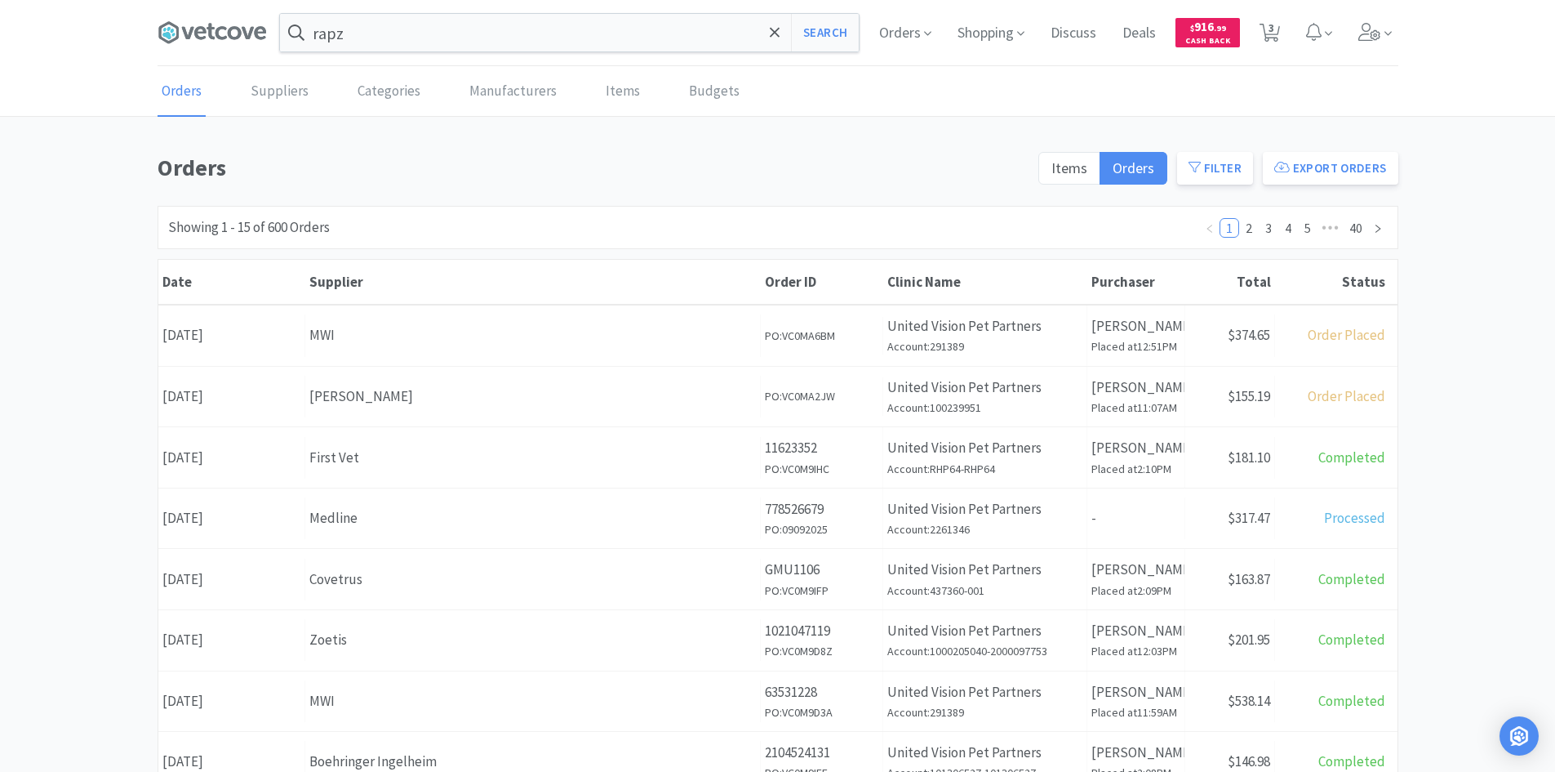
click at [1443, 395] on div "Orders Items Orders Filter Export Orders Filters Filter Suppliers All Suppliers…" at bounding box center [777, 712] width 1555 height 1127
